Goal: Obtain resource: Download file/media

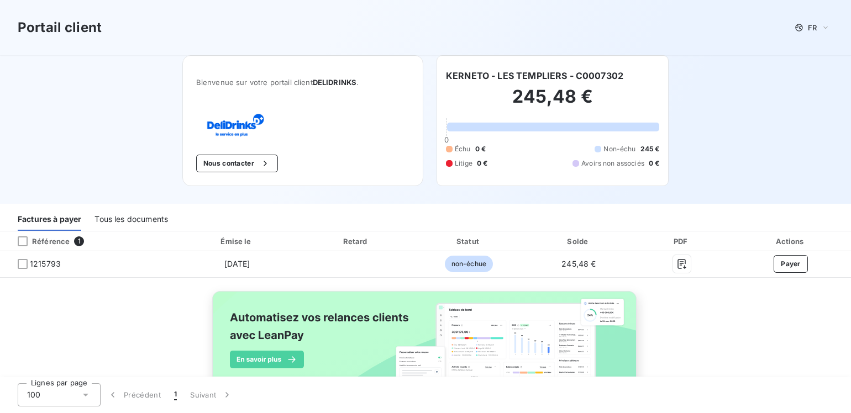
scroll to position [49, 0]
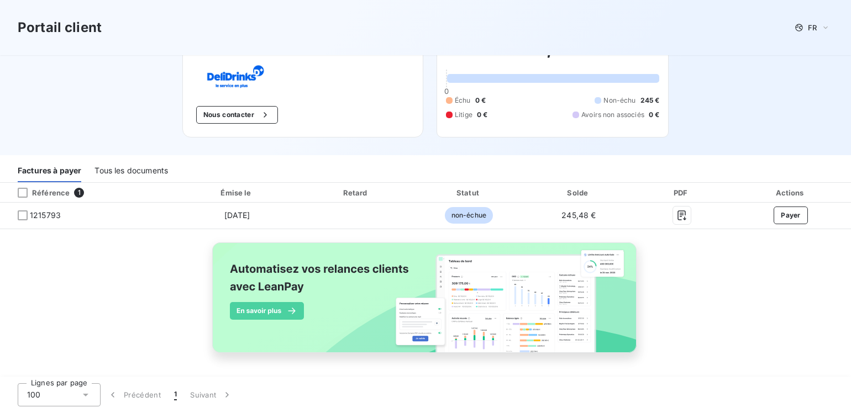
click at [647, 267] on link at bounding box center [425, 304] width 455 height 136
click at [138, 176] on div "Tous les documents" at bounding box center [132, 170] width 74 height 23
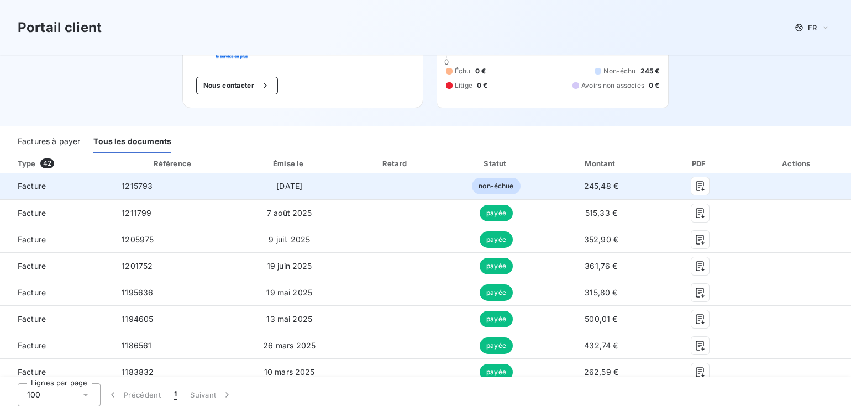
scroll to position [104, 0]
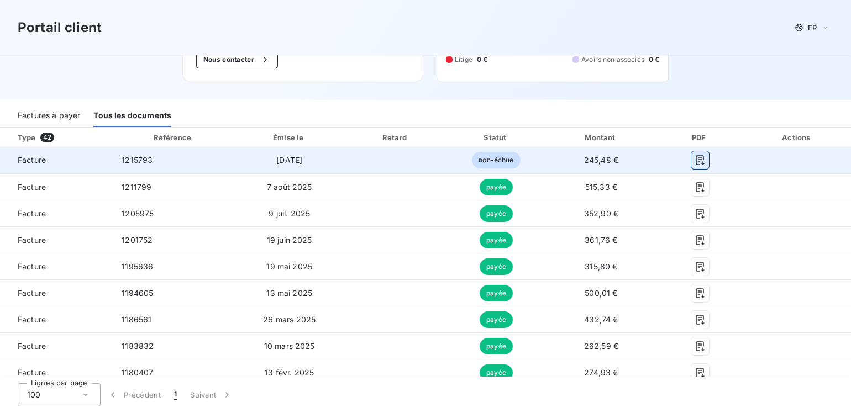
click at [696, 158] on icon "button" at bounding box center [700, 161] width 8 height 10
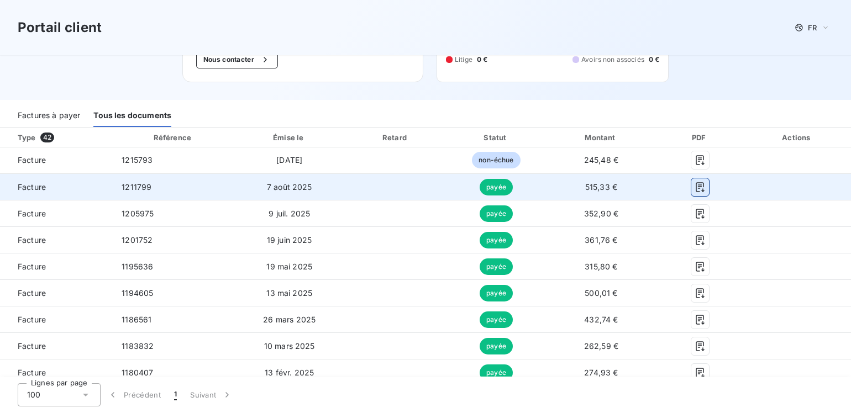
click at [696, 185] on icon "button" at bounding box center [700, 187] width 8 height 10
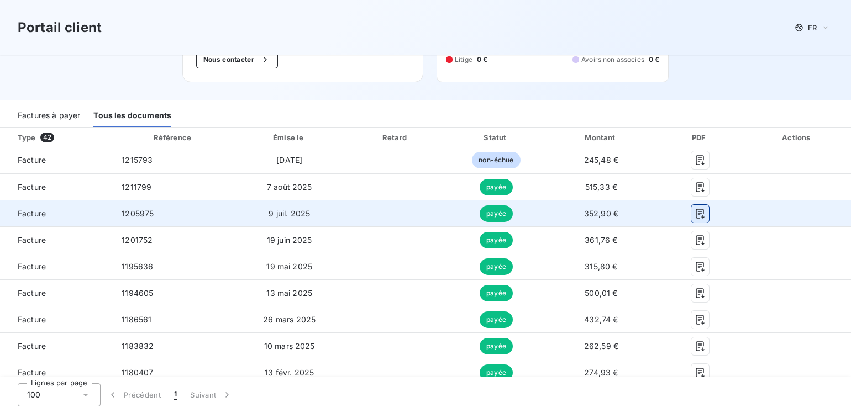
click at [696, 211] on icon "button" at bounding box center [700, 214] width 8 height 10
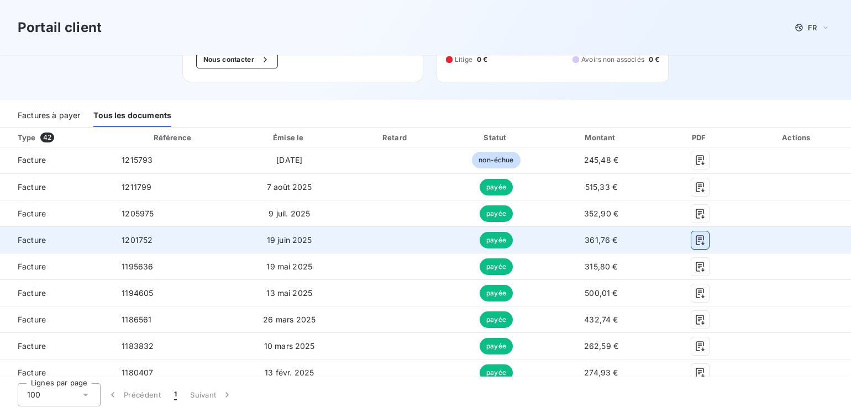
click at [696, 235] on icon "button" at bounding box center [700, 240] width 8 height 10
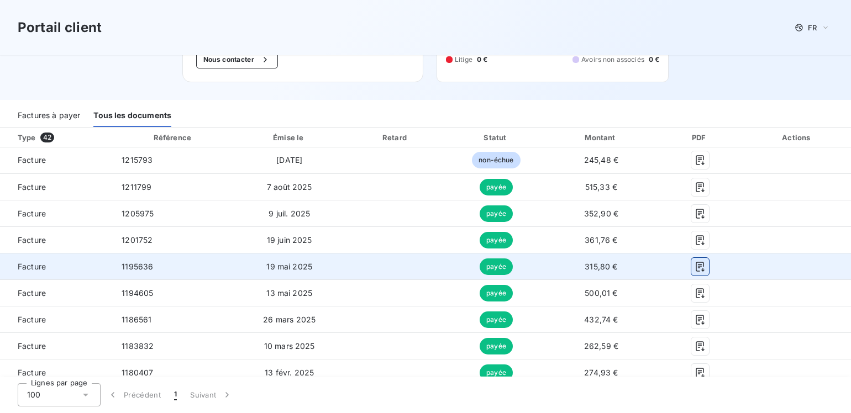
click at [695, 266] on icon "button" at bounding box center [700, 266] width 11 height 11
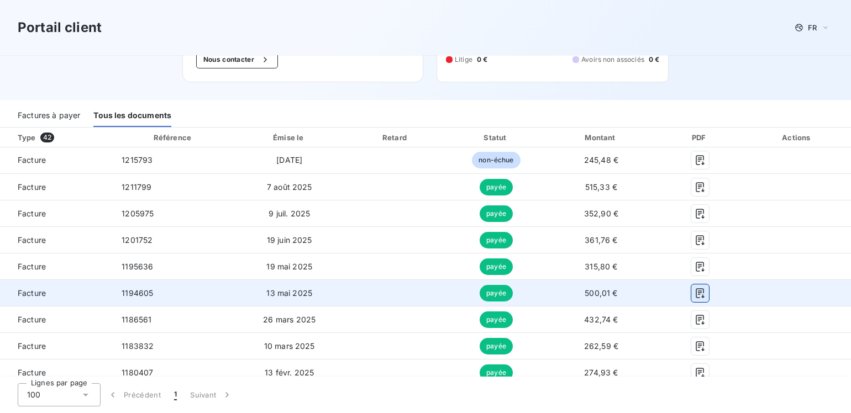
click at [696, 292] on icon "button" at bounding box center [700, 293] width 8 height 10
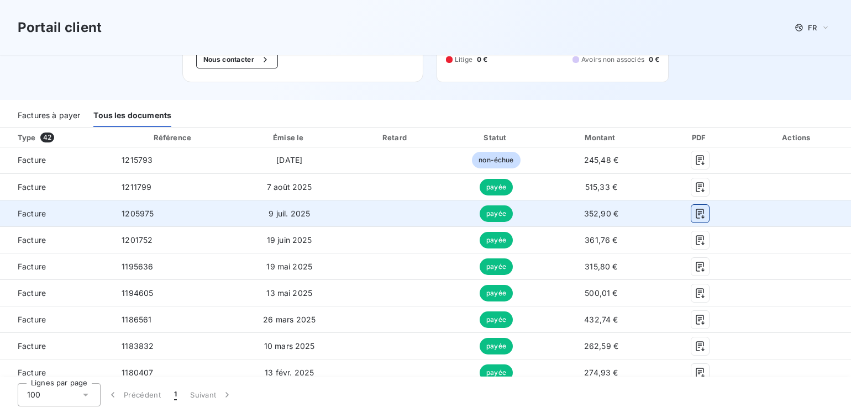
click at [695, 213] on icon "button" at bounding box center [700, 213] width 11 height 11
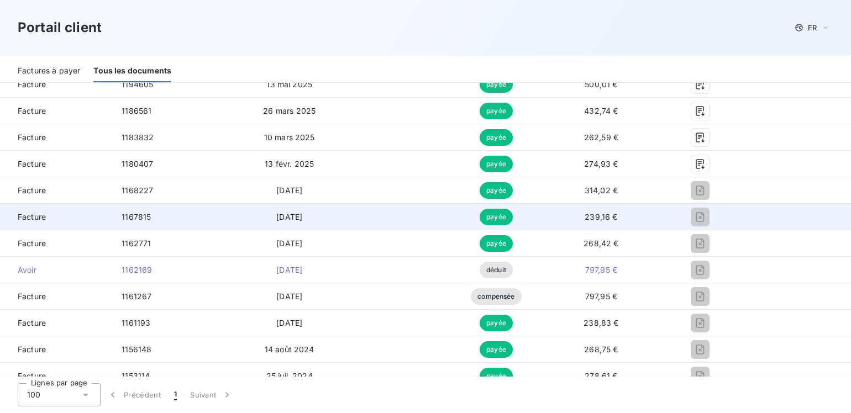
scroll to position [325, 0]
